Goal: Navigation & Orientation: Go to known website

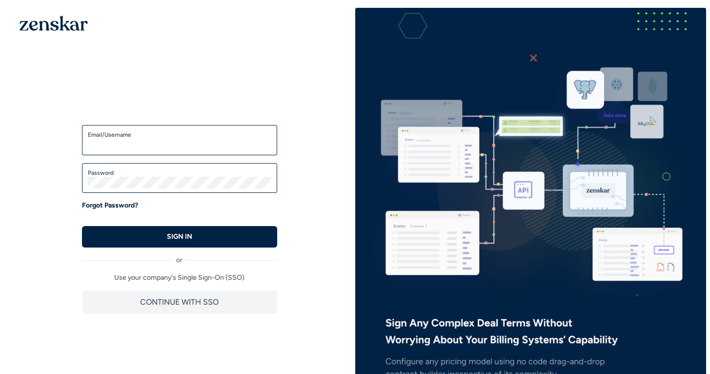
type input "**********"
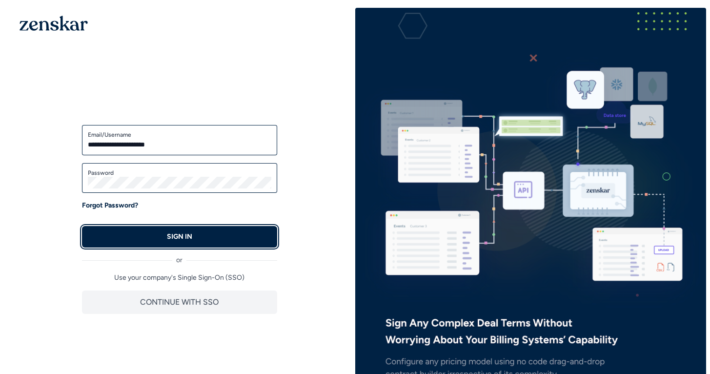
click at [239, 238] on button "SIGN IN" at bounding box center [179, 236] width 195 height 21
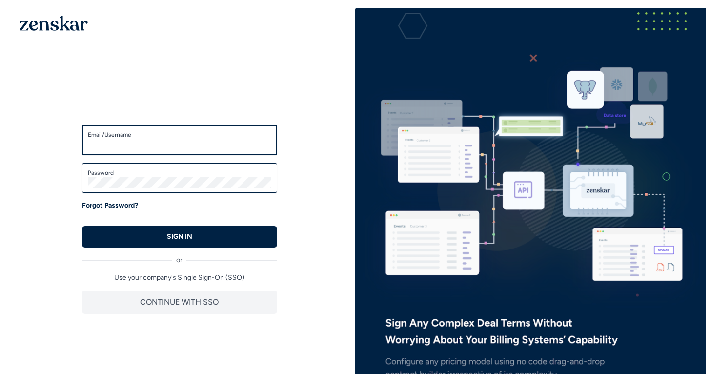
type input "**********"
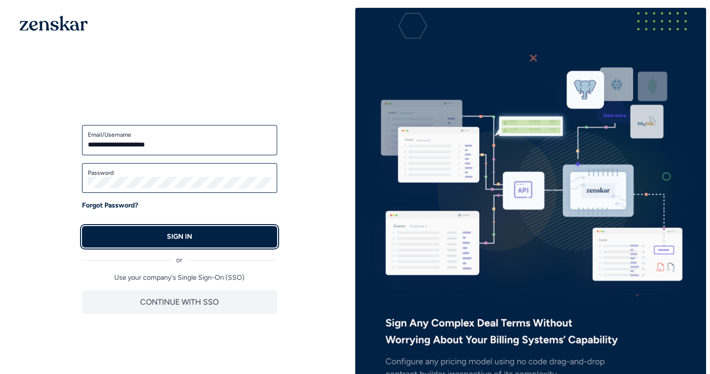
click at [236, 236] on button "SIGN IN" at bounding box center [179, 236] width 195 height 21
